Goal: Transaction & Acquisition: Book appointment/travel/reservation

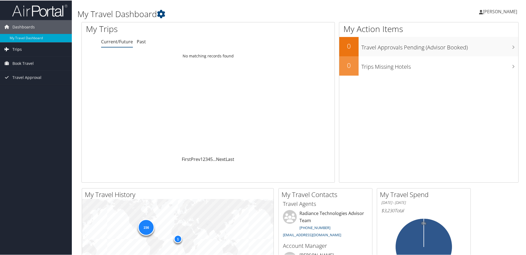
click at [16, 48] on span "Trips" at bounding box center [16, 49] width 9 height 14
click at [19, 87] on span "Book Travel" at bounding box center [22, 88] width 21 height 14
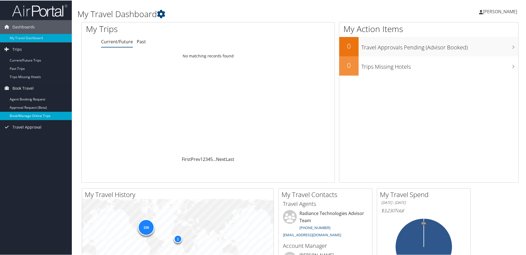
click at [24, 116] on link "Book/Manage Online Trips" at bounding box center [36, 115] width 72 height 8
